Goal: Task Accomplishment & Management: Use online tool/utility

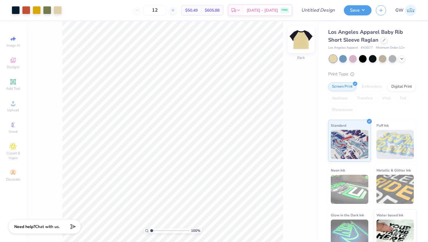
click at [302, 40] on img at bounding box center [300, 39] width 23 height 23
click at [300, 38] on img at bounding box center [300, 39] width 23 height 23
type input "5.73"
type input "0.64"
type input "5.34"
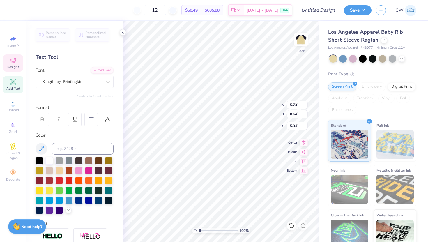
scroll to position [0, 1]
type textarea "Delta Phi Epsilon"
type input "4.62"
type input "0.28"
type input "6.05"
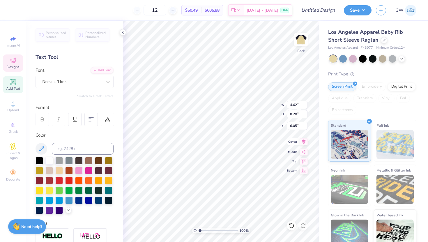
scroll to position [0, 0]
type textarea "CFF"
type input "3.71"
type input "0.37"
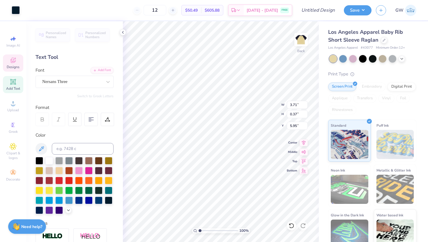
type input "6.05"
type input "3.70"
type input "4.63"
click at [306, 113] on input "0.47" at bounding box center [296, 114] width 21 height 8
click at [306, 113] on input "0.48" at bounding box center [296, 114] width 21 height 8
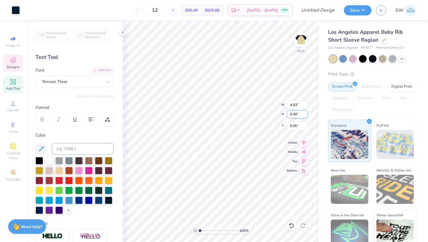
click at [306, 113] on input "0.49" at bounding box center [296, 114] width 21 height 8
click at [306, 113] on input "0.5" at bounding box center [296, 114] width 21 height 8
click at [306, 113] on input "0.51" at bounding box center [296, 114] width 21 height 8
type input "0.52"
click at [306, 113] on input "0.52" at bounding box center [296, 114] width 21 height 8
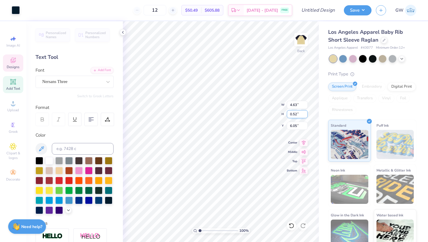
click at [258, 114] on div "100 % Back W 4.63 4.63 " H 0.52 0.52 " Y 6.05 6.05 " Center Middle Top Bottom" at bounding box center [221, 131] width 196 height 220
click at [295, 115] on input "0.46" at bounding box center [296, 114] width 21 height 8
type input "1.46"
type input "7.05"
type input "0.70"
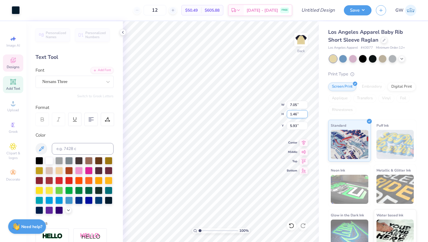
type input "5.93"
click at [292, 105] on input "7.05" at bounding box center [296, 105] width 21 height 8
type input "1.05"
type input "0.10"
type input "6.22"
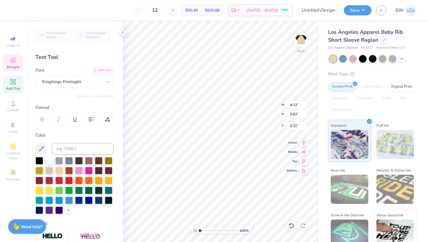
type input "1.05"
type input "0.10"
type input "6.22"
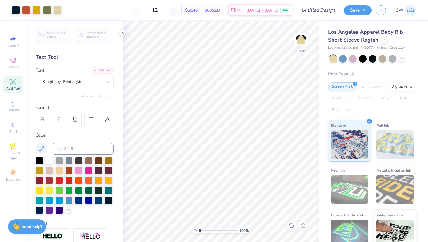
click at [292, 227] on icon at bounding box center [290, 225] width 5 height 5
click at [291, 225] on icon at bounding box center [291, 225] width 6 height 6
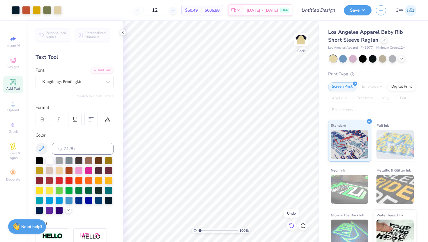
click at [291, 225] on icon at bounding box center [291, 225] width 6 height 6
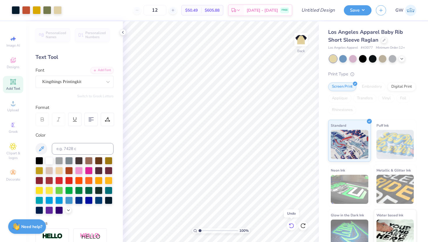
click at [291, 225] on icon at bounding box center [291, 225] width 6 height 6
click at [302, 227] on icon at bounding box center [303, 225] width 6 height 6
click at [289, 226] on icon at bounding box center [291, 225] width 6 height 6
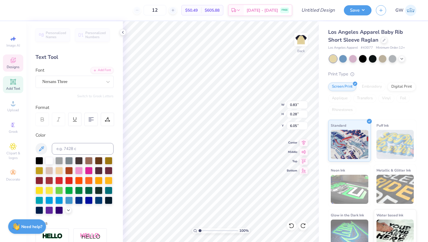
scroll to position [1, 3]
type textarea "CFF Cystic Fibrosis Foundation"
click at [287, 141] on div "100 % Back W 6.91 6.91 " H 0.75 0.75 " Y 5.81 5.81 " Center Middle Top Bottom" at bounding box center [221, 131] width 196 height 220
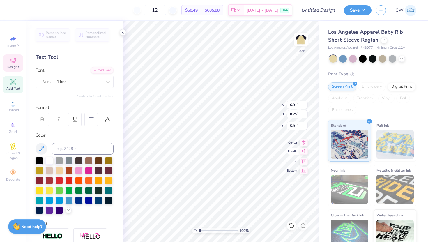
type textarea "Cff"
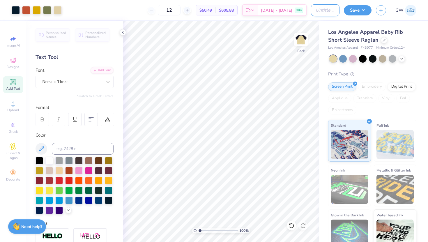
click at [318, 10] on input "Design Title" at bounding box center [325, 10] width 29 height 12
type input "S"
type input "DPHIE Fall Philo"
click at [364, 14] on button "Save" at bounding box center [357, 9] width 28 height 10
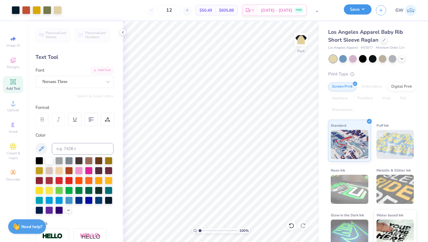
scroll to position [0, 0]
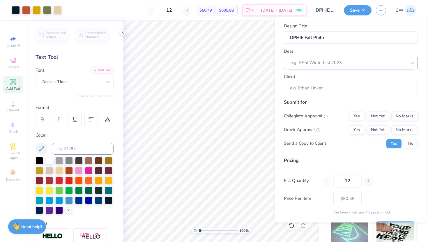
click at [327, 62] on div at bounding box center [348, 63] width 116 height 8
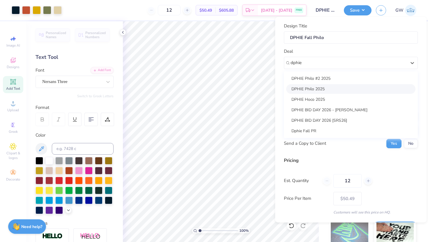
click at [332, 85] on div "DPHIE Philo 2025" at bounding box center [350, 89] width 129 height 10
type input "dphie"
type input "[PERSON_NAME]"
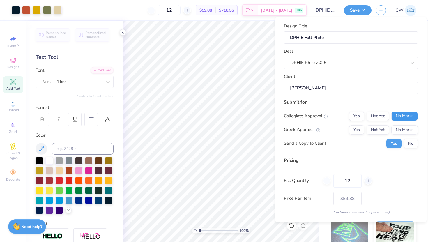
click at [405, 114] on button "No Marks" at bounding box center [404, 115] width 26 height 9
click at [358, 131] on button "Yes" at bounding box center [356, 129] width 15 height 9
type input "$59.88"
click at [361, 12] on button "Save" at bounding box center [357, 9] width 28 height 10
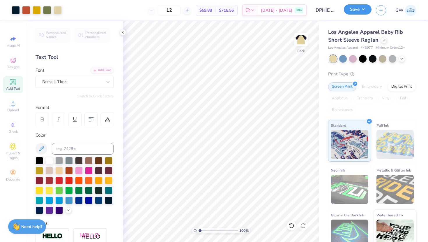
click at [356, 12] on button "Save" at bounding box center [357, 9] width 28 height 10
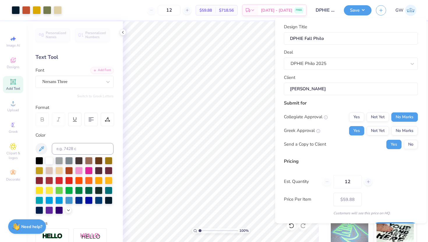
scroll to position [16, 0]
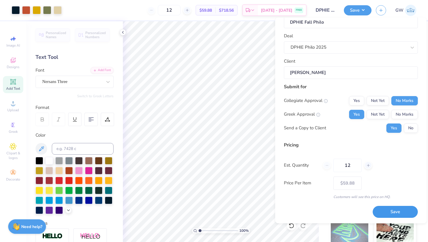
click at [386, 212] on button "Save" at bounding box center [394, 212] width 45 height 12
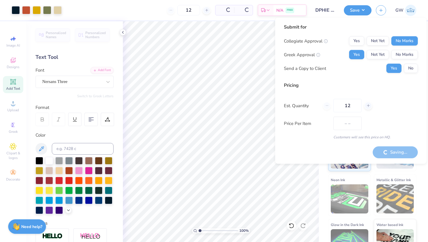
type input "$59.88"
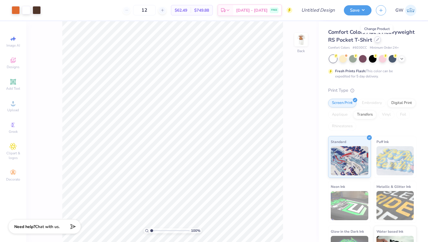
click at [377, 40] on icon at bounding box center [377, 39] width 3 height 3
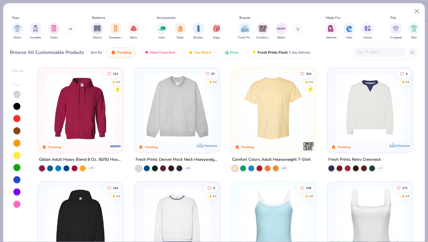
click at [362, 52] on input "text" at bounding box center [379, 52] width 45 height 7
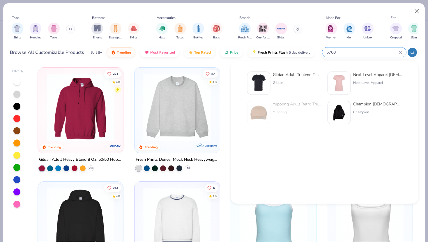
type input "6760"
click at [381, 76] on div "Next Level Apparel [DEMOGRAPHIC_DATA]' Triblend Crew" at bounding box center [377, 75] width 49 height 6
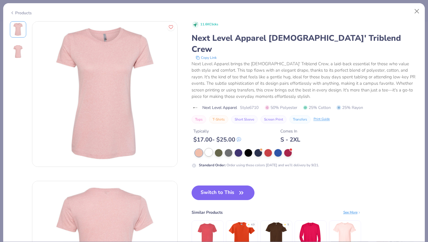
click at [206, 148] on div at bounding box center [209, 152] width 8 height 8
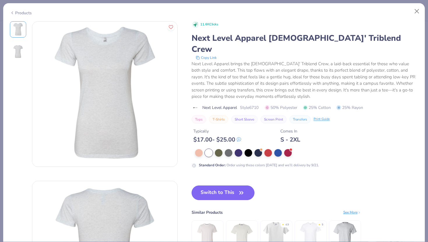
click at [231, 185] on button "Switch to This" at bounding box center [222, 192] width 63 height 15
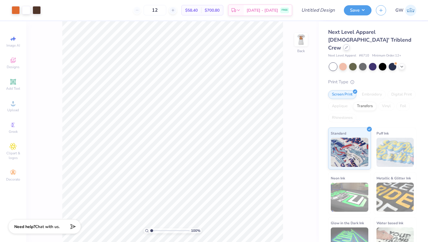
click at [345, 44] on div at bounding box center [346, 47] width 6 height 6
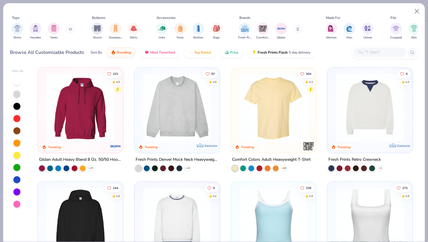
click at [365, 53] on input "text" at bounding box center [379, 52] width 45 height 7
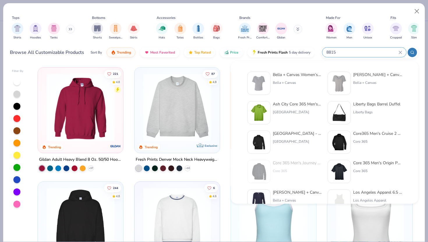
type input "8815"
click at [386, 79] on div "Bella + Canvas [DEMOGRAPHIC_DATA]' Slouchy T-Shirt Bella + Canvas" at bounding box center [377, 83] width 49 height 23
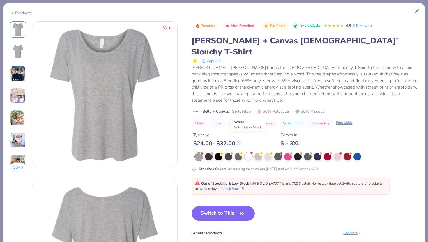
click at [250, 152] on div at bounding box center [248, 156] width 8 height 8
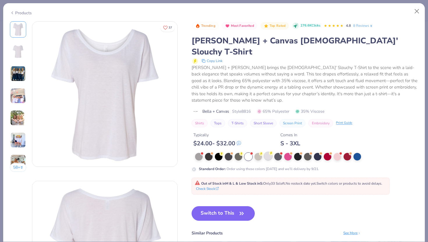
click at [266, 152] on div at bounding box center [268, 156] width 8 height 8
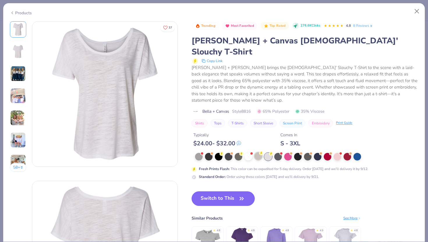
click at [257, 152] on div at bounding box center [258, 156] width 8 height 8
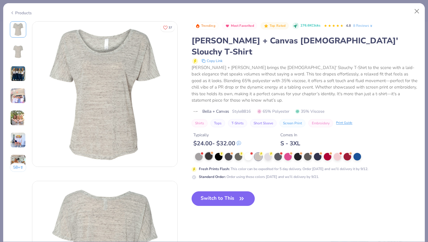
click at [208, 152] on div at bounding box center [209, 156] width 8 height 8
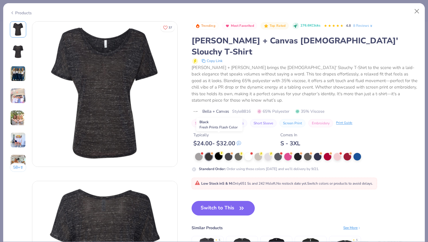
click at [219, 152] on div at bounding box center [219, 156] width 8 height 8
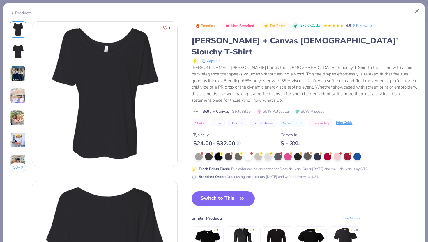
click at [307, 152] on div at bounding box center [308, 156] width 8 height 8
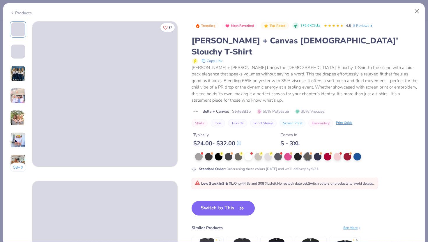
click at [326, 153] on div "Standard Order : Order using these colors [DATE] and we’ll delivery by 9/21." at bounding box center [304, 162] width 226 height 19
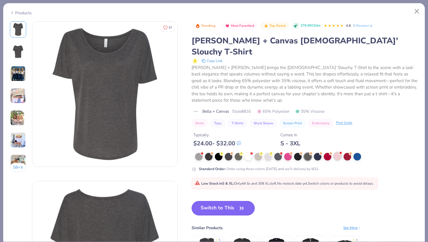
click at [334, 152] on div at bounding box center [337, 156] width 8 height 8
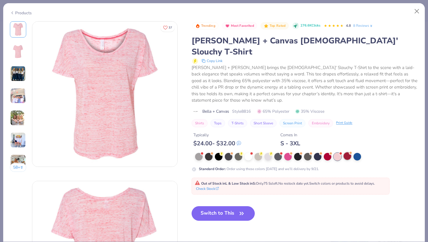
click at [344, 152] on div at bounding box center [347, 156] width 8 height 8
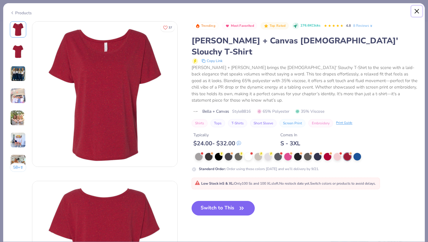
click at [418, 10] on button "Close" at bounding box center [416, 11] width 11 height 11
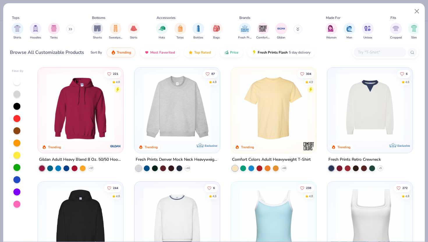
click at [357, 53] on div at bounding box center [379, 52] width 52 height 10
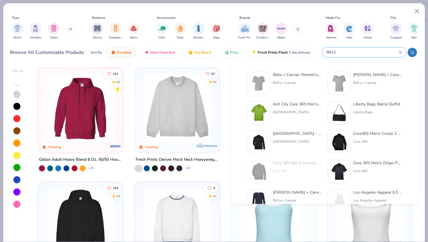
type input "8815"
click at [291, 69] on div "Bella + Canvas Women’s Slouchy V-Neck Tee Bella + Canvas Bella + Canvas [DEMOGR…" at bounding box center [325, 142] width 168 height 147
click at [291, 75] on div "Bella + Canvas Women’s Slouchy V-Neck Tee" at bounding box center [296, 75] width 49 height 6
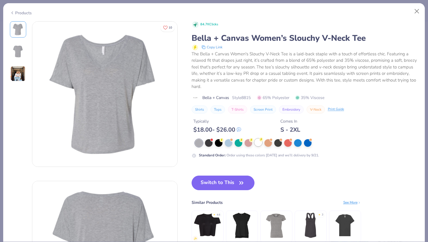
click at [260, 143] on div at bounding box center [258, 142] width 8 height 8
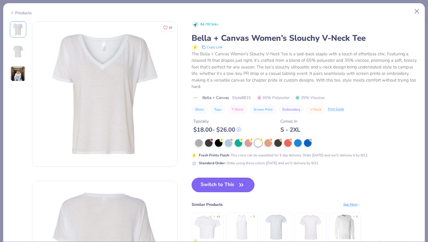
click at [224, 179] on button "Switch to This" at bounding box center [222, 184] width 63 height 15
click at [222, 187] on button "Switch to This" at bounding box center [222, 184] width 63 height 15
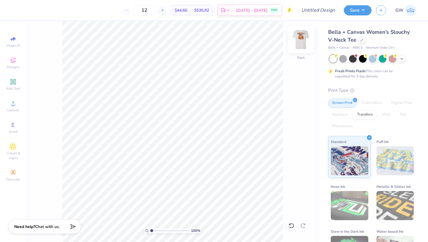
click at [300, 37] on img at bounding box center [300, 39] width 23 height 23
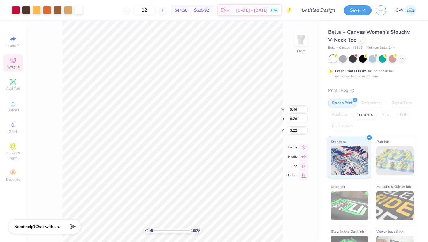
type input "8.98"
click at [300, 43] on img at bounding box center [300, 39] width 23 height 23
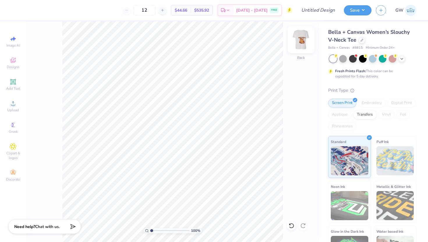
click at [304, 43] on img at bounding box center [300, 39] width 23 height 23
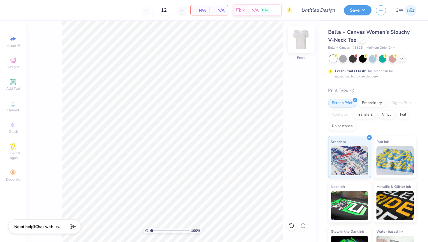
click at [300, 35] on img at bounding box center [300, 39] width 23 height 23
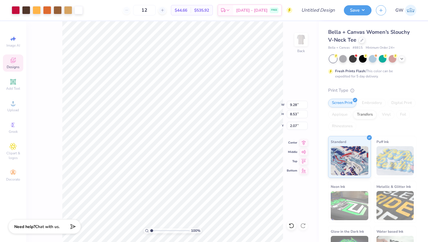
type input "1.50"
type input "1.59"
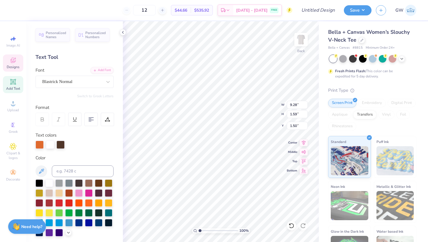
scroll to position [0, 1]
type textarea "DElta Phi Epsilon FORMAL"
click at [288, 115] on div "100 % Back W 9.28 9.28 " H 1.59 1.59 " Y 1.50 1.50 " Center Middle Top Bottom" at bounding box center [221, 131] width 196 height 220
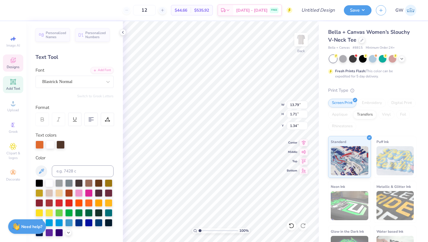
type textarea "DElta Phi Epsilon"
type input "11.01"
type textarea "CFF"
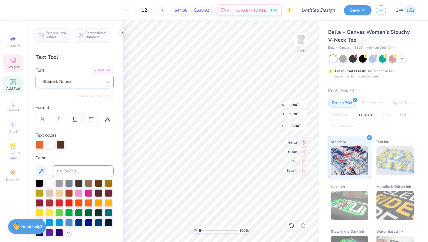
type input "10.77"
click at [290, 226] on icon at bounding box center [291, 225] width 6 height 6
type input "3.59"
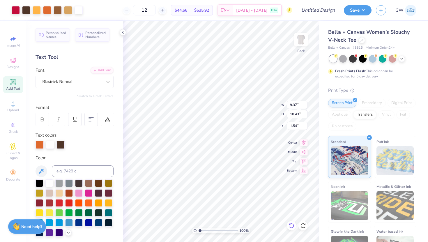
type input "1.50"
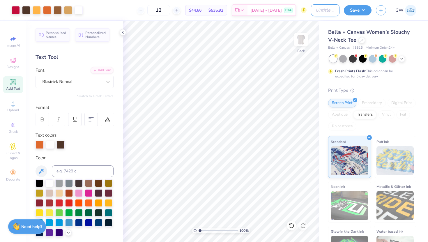
click at [318, 10] on input "Design Title" at bounding box center [325, 10] width 29 height 12
type input "Fall Philo Design"
click at [364, 12] on button "Save" at bounding box center [357, 9] width 28 height 10
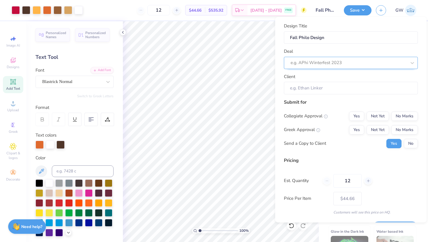
click at [341, 64] on div at bounding box center [348, 63] width 116 height 8
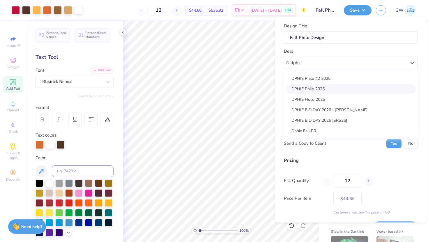
click at [338, 90] on div "DPHIE Philo 2025" at bounding box center [350, 89] width 129 height 10
type input "dphie"
type input "[PERSON_NAME]"
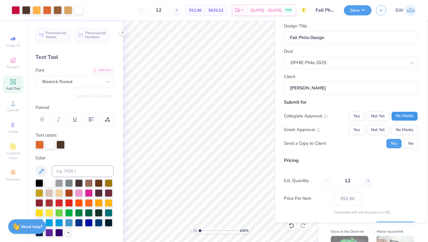
click at [397, 119] on button "No Marks" at bounding box center [404, 115] width 26 height 9
click at [360, 129] on button "Yes" at bounding box center [356, 129] width 15 height 9
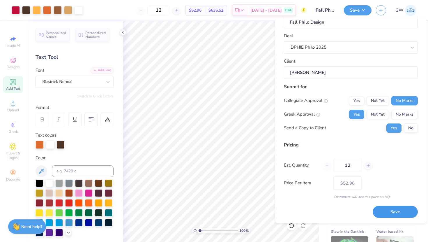
click at [392, 213] on button "Save" at bounding box center [394, 212] width 45 height 12
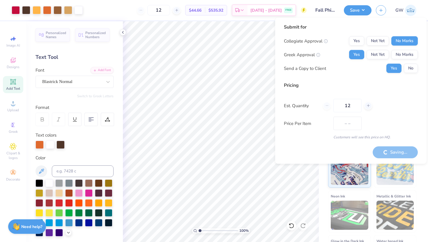
type input "$52.96"
